Goal: Task Accomplishment & Management: Use online tool/utility

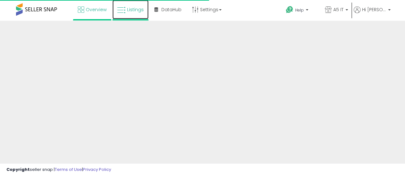
click at [118, 13] on icon at bounding box center [121, 10] width 8 height 8
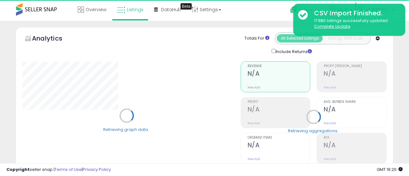
type input "*******"
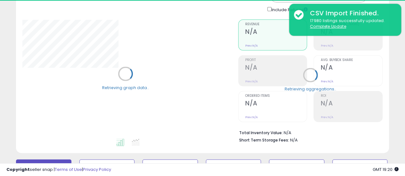
scroll to position [96, 0]
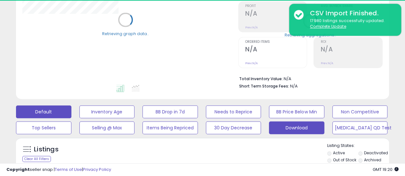
click at [298, 126] on button "Download" at bounding box center [296, 128] width 55 height 13
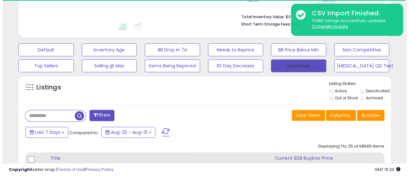
scroll to position [160, 0]
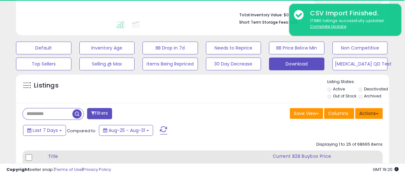
click at [360, 110] on button "Actions" at bounding box center [369, 113] width 28 height 11
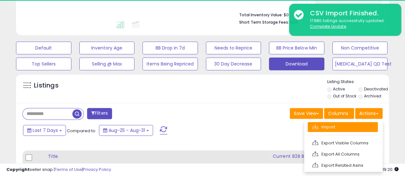
click at [359, 122] on link "Import" at bounding box center [342, 127] width 70 height 10
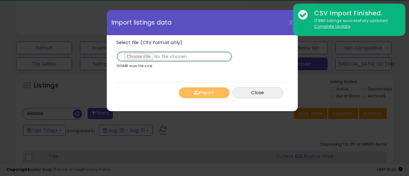
click at [127, 59] on input "Select file (CSV format only)" at bounding box center [174, 56] width 116 height 11
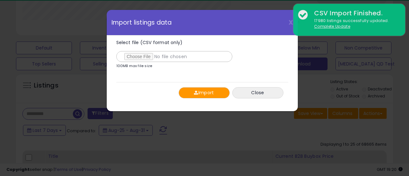
click at [194, 91] on span "button" at bounding box center [196, 93] width 4 height 4
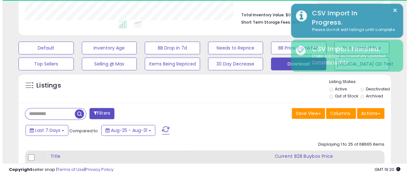
scroll to position [319704, 319620]
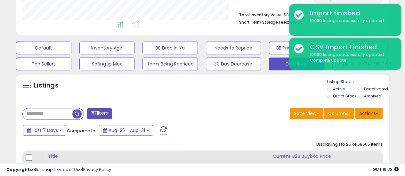
click at [371, 111] on button "Actions" at bounding box center [369, 113] width 28 height 11
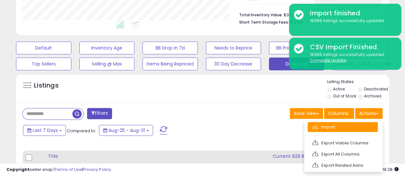
click at [365, 125] on link "Import" at bounding box center [342, 127] width 70 height 10
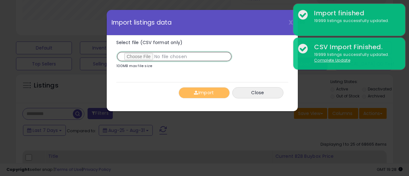
click at [134, 57] on input "Select file (CSV format only)" at bounding box center [174, 56] width 116 height 11
type input "**********"
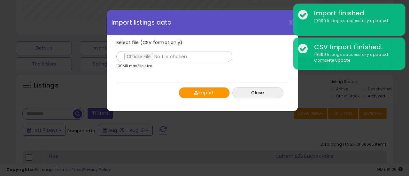
click at [195, 92] on span "button" at bounding box center [196, 93] width 4 height 4
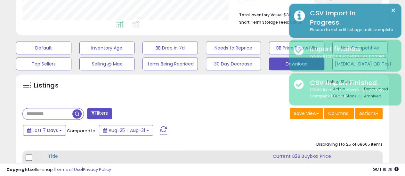
scroll to position [319704, 319620]
